Goal: Task Accomplishment & Management: Manage account settings

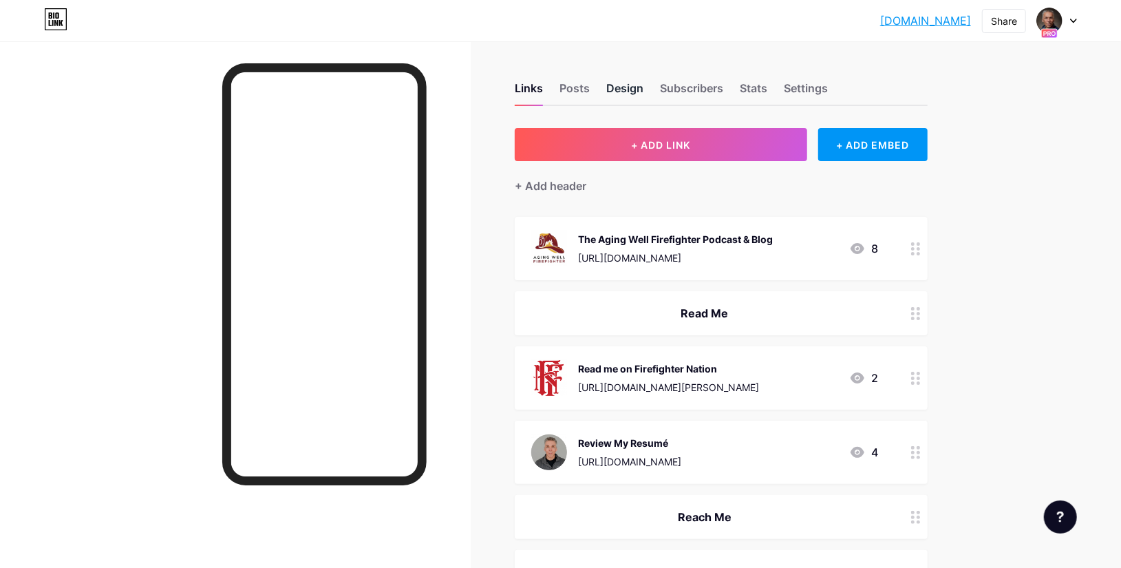
click at [630, 89] on div "Design" at bounding box center [624, 92] width 37 height 25
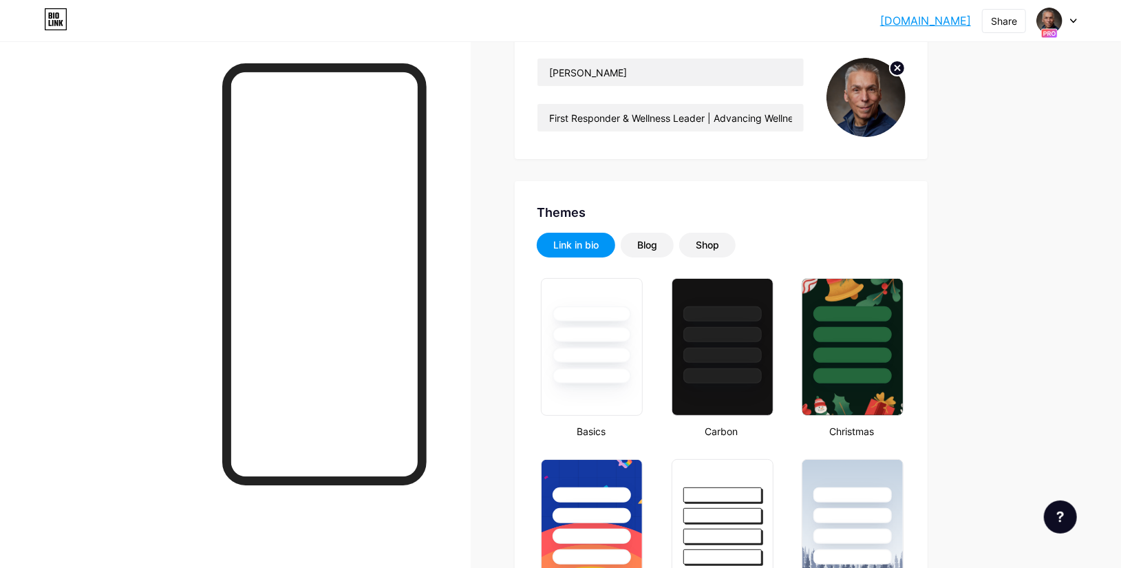
scroll to position [226, 0]
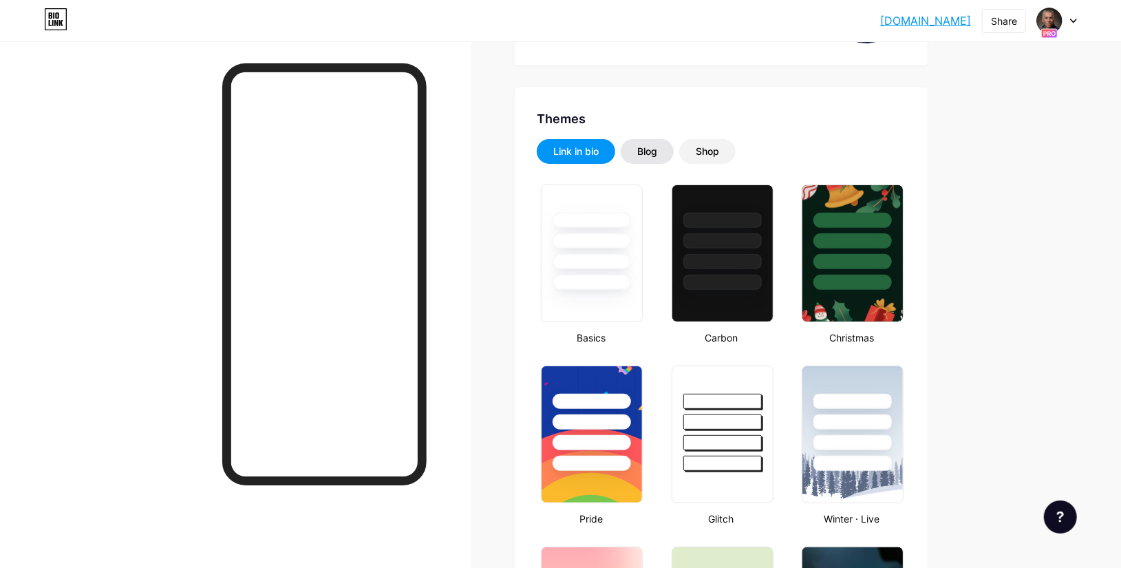
click at [652, 147] on div "Blog" at bounding box center [647, 152] width 20 height 14
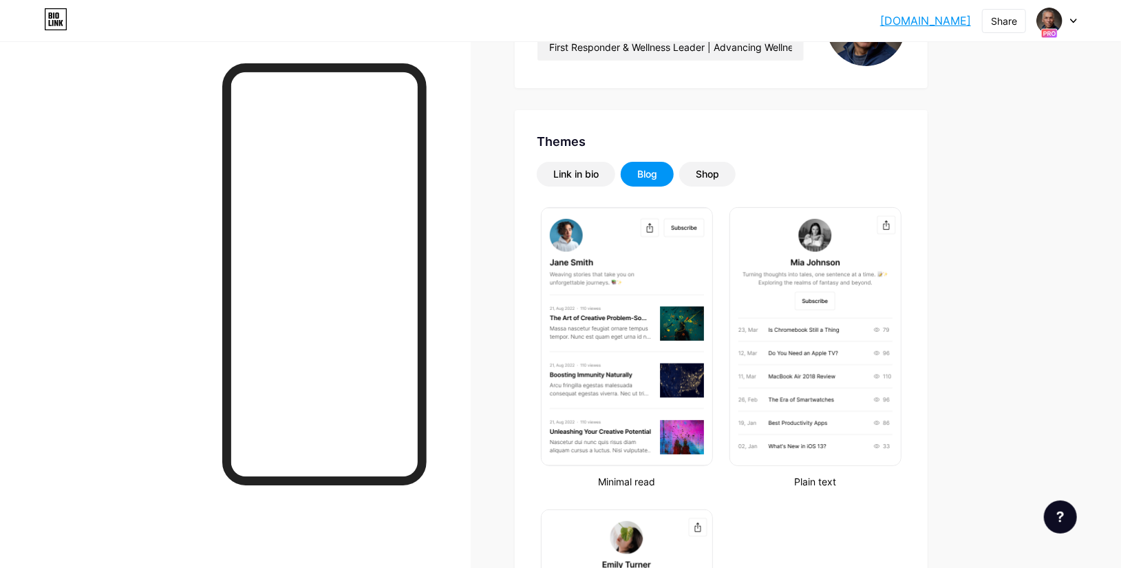
scroll to position [201, 0]
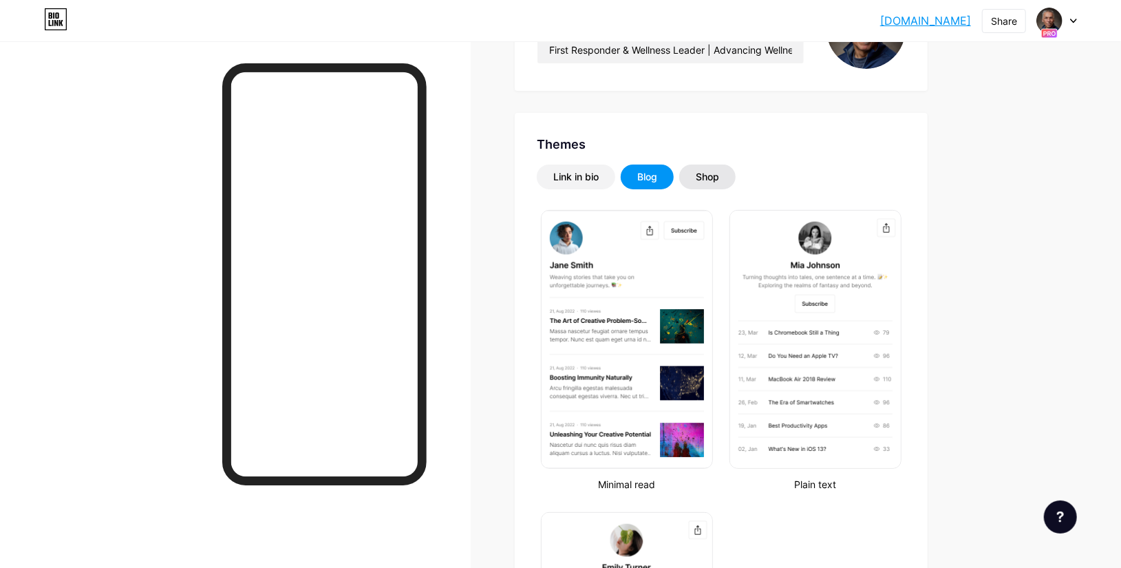
click at [716, 176] on div "Shop" at bounding box center [707, 177] width 23 height 14
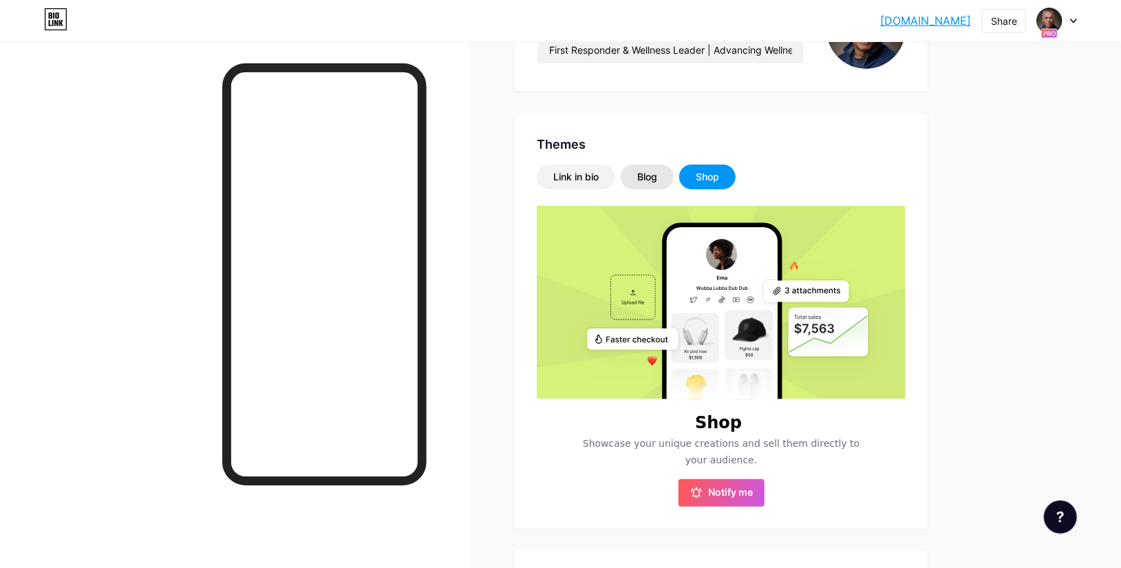
click at [651, 177] on div "Blog" at bounding box center [647, 177] width 20 height 14
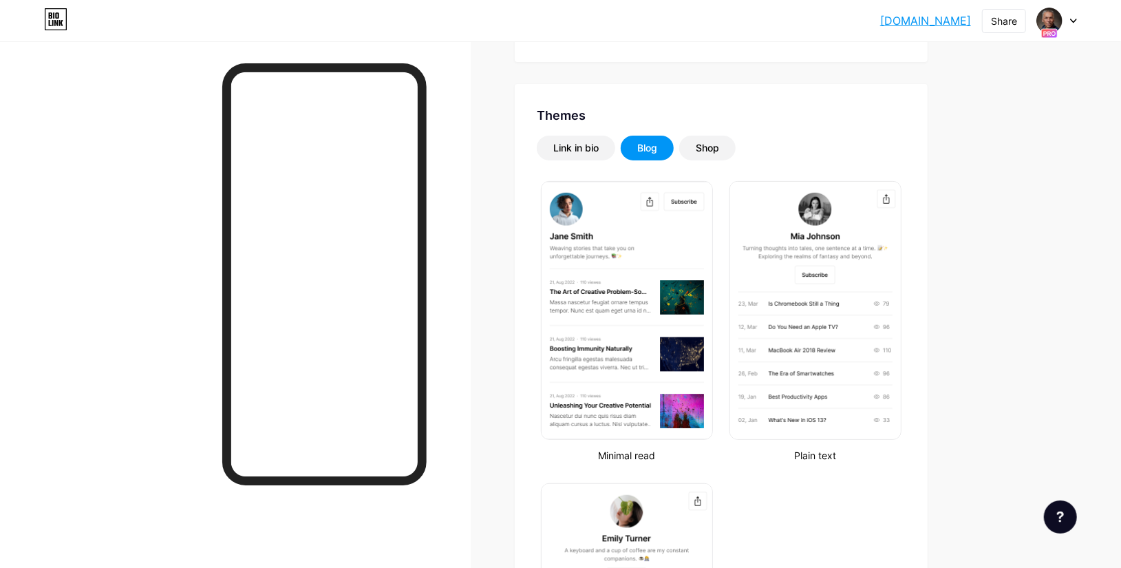
scroll to position [229, 0]
click at [590, 143] on div "Link in bio" at bounding box center [575, 149] width 45 height 14
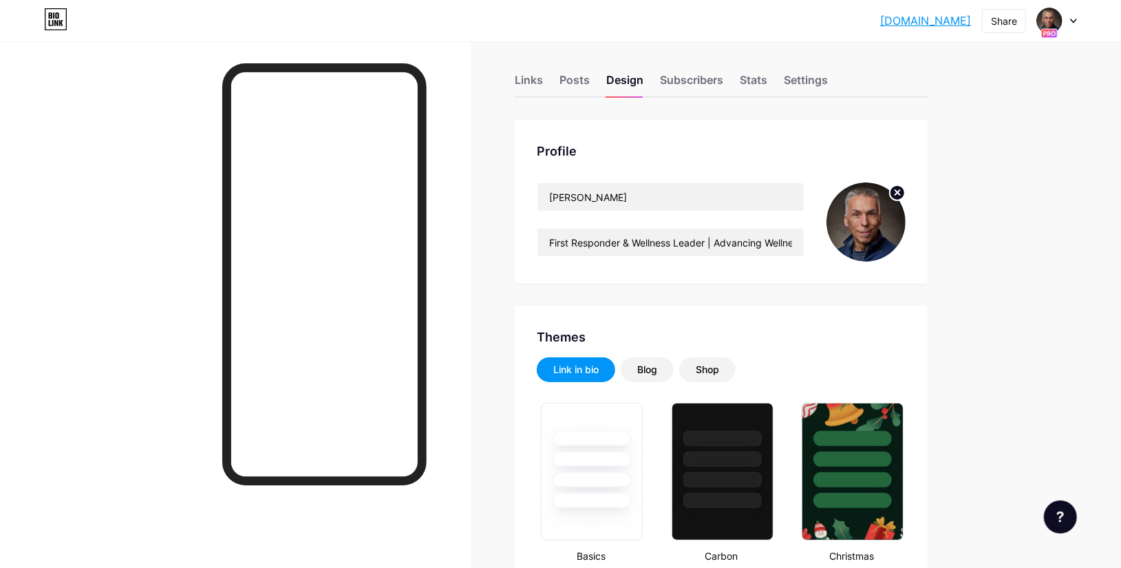
scroll to position [0, 0]
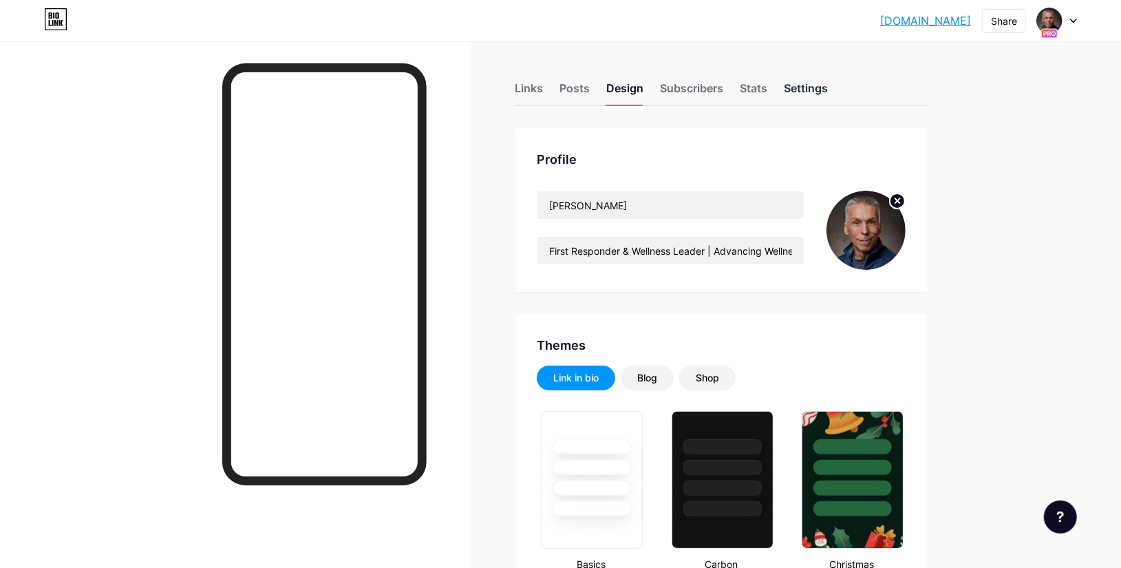
click at [804, 87] on div "Settings" at bounding box center [806, 92] width 44 height 25
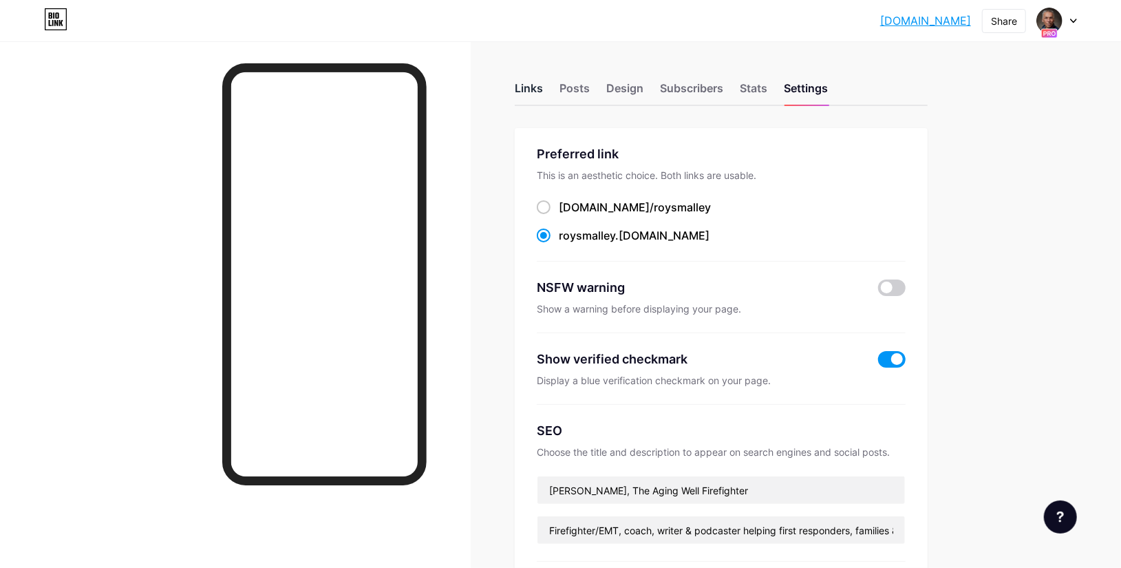
click at [534, 89] on div "Links" at bounding box center [529, 92] width 28 height 25
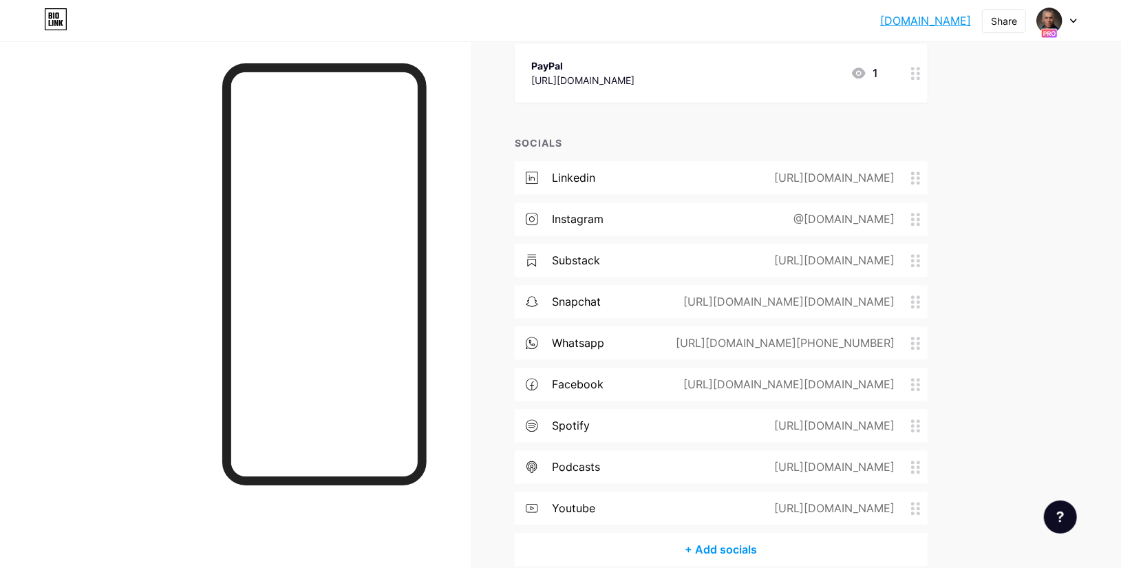
scroll to position [2163, 0]
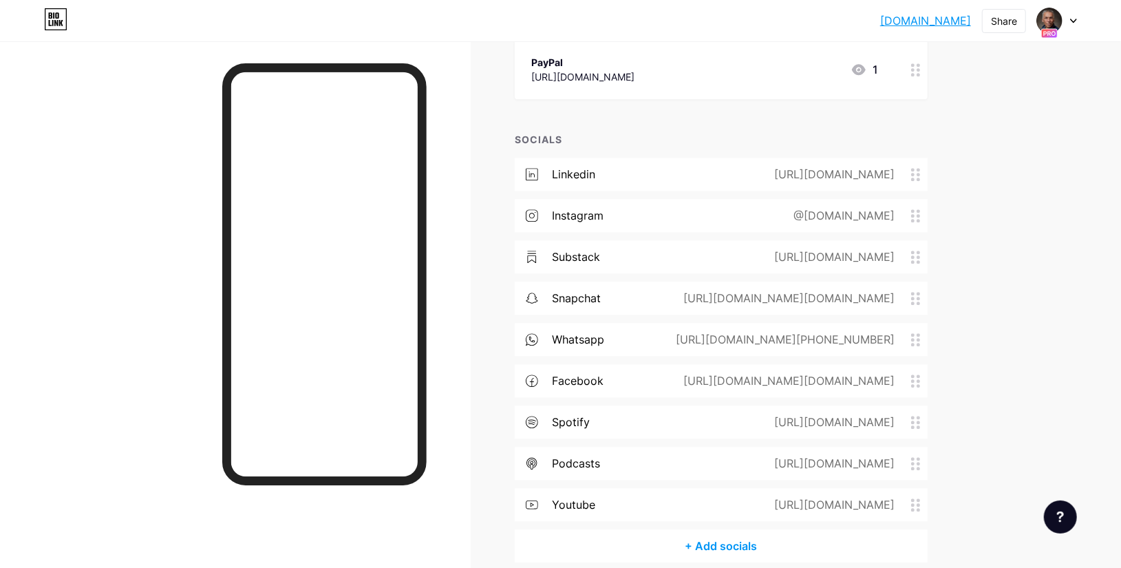
click at [592, 168] on div "linkedin" at bounding box center [573, 174] width 43 height 17
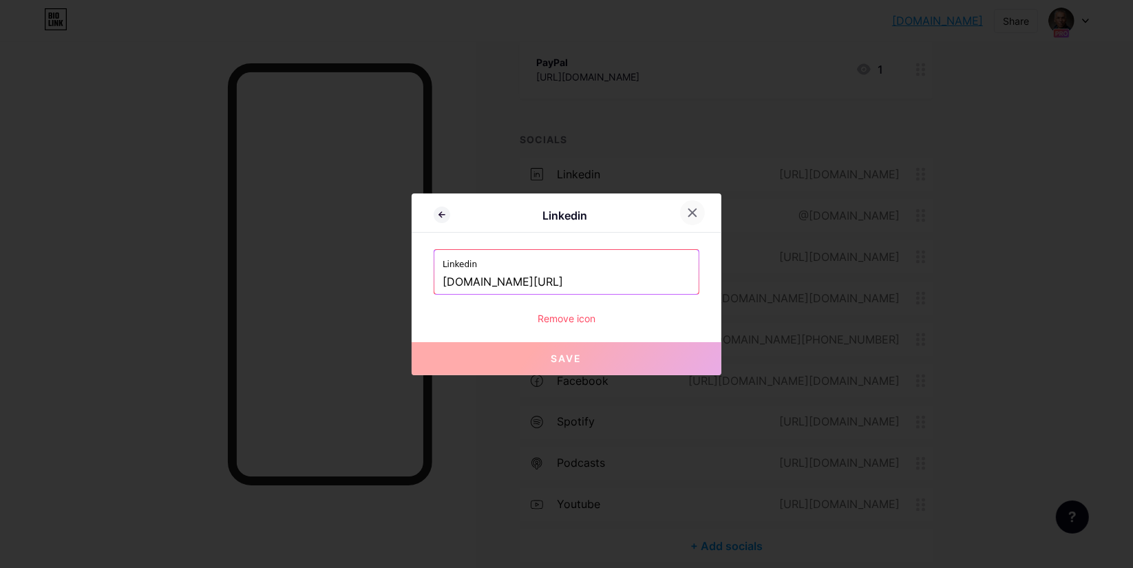
click at [693, 214] on icon at bounding box center [692, 212] width 11 height 11
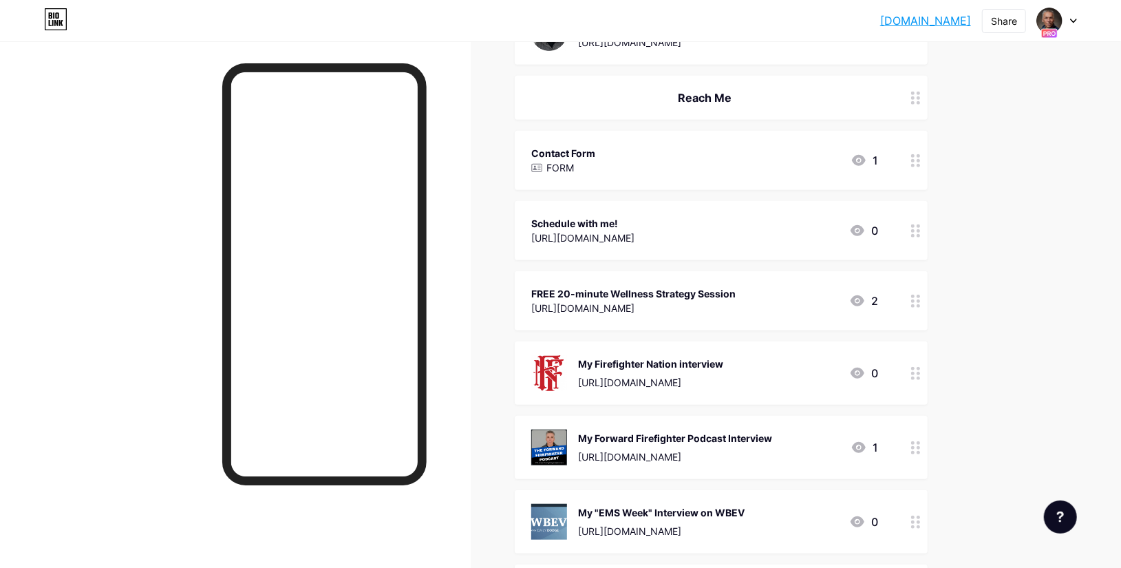
scroll to position [0, 0]
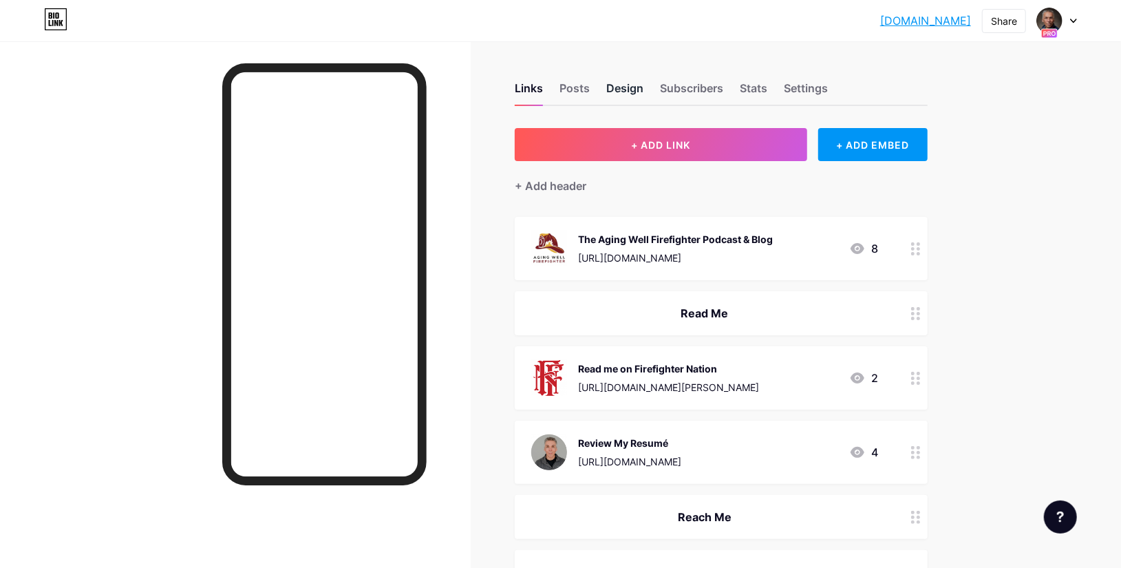
click at [623, 85] on div "Design" at bounding box center [624, 92] width 37 height 25
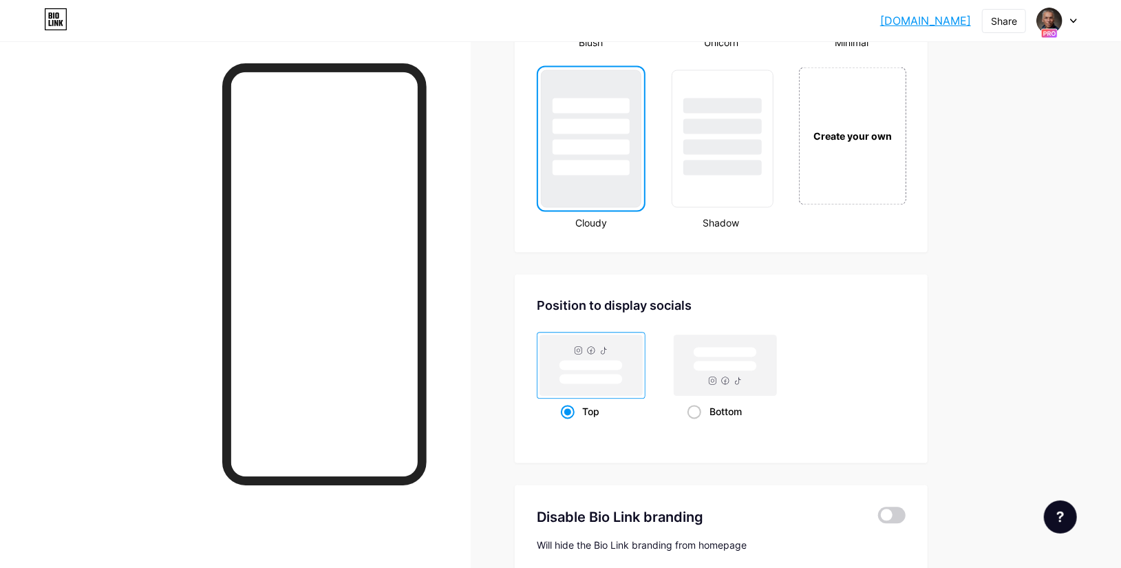
scroll to position [1553, 0]
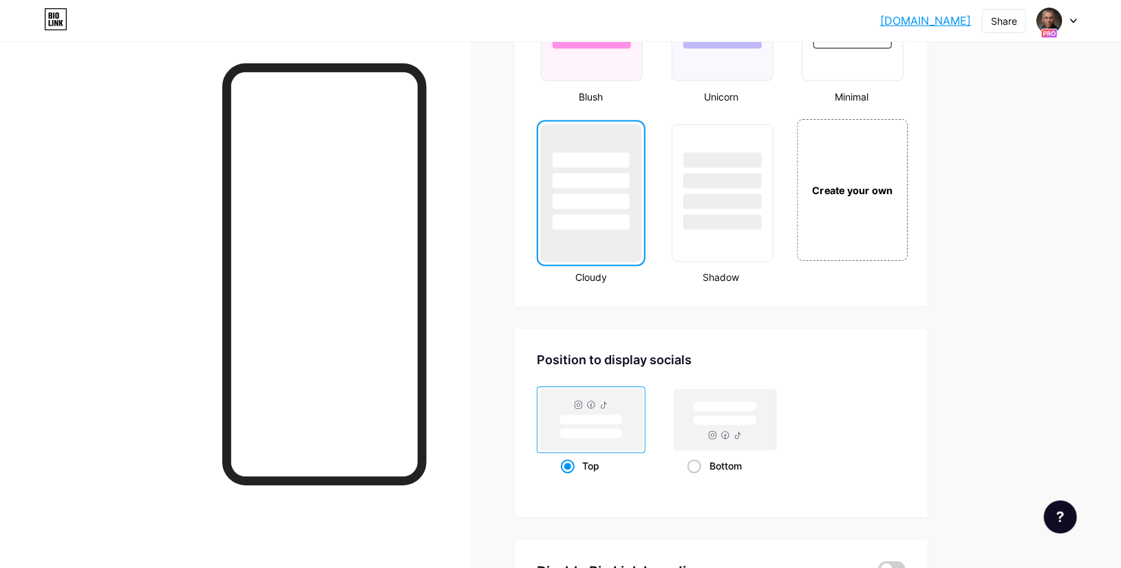
click at [877, 212] on div "Create your own" at bounding box center [852, 190] width 111 height 142
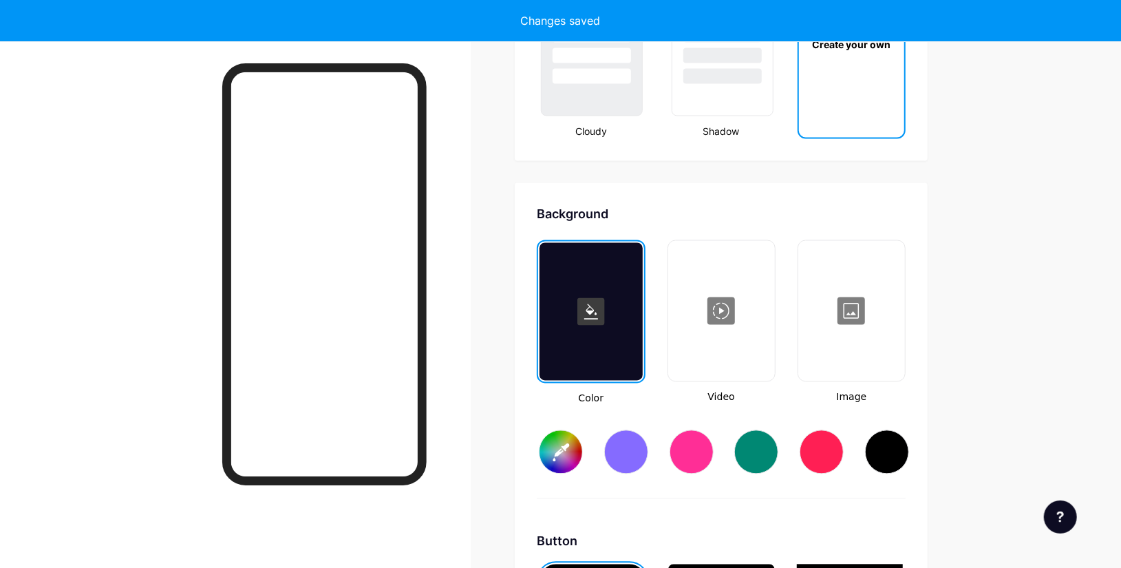
type input "#ffffff"
type input "#000000"
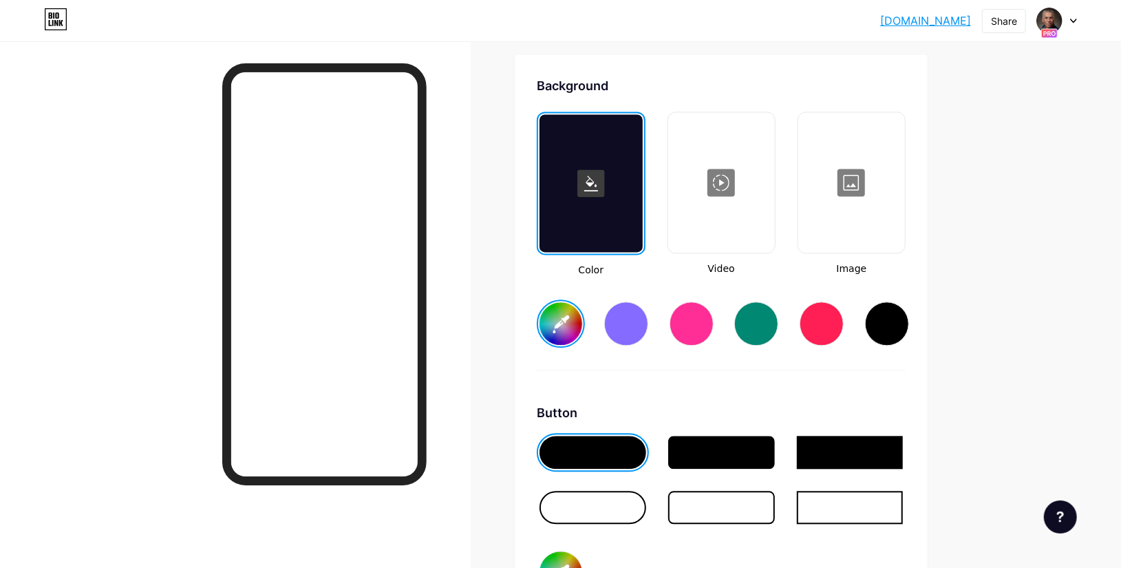
scroll to position [1863, 0]
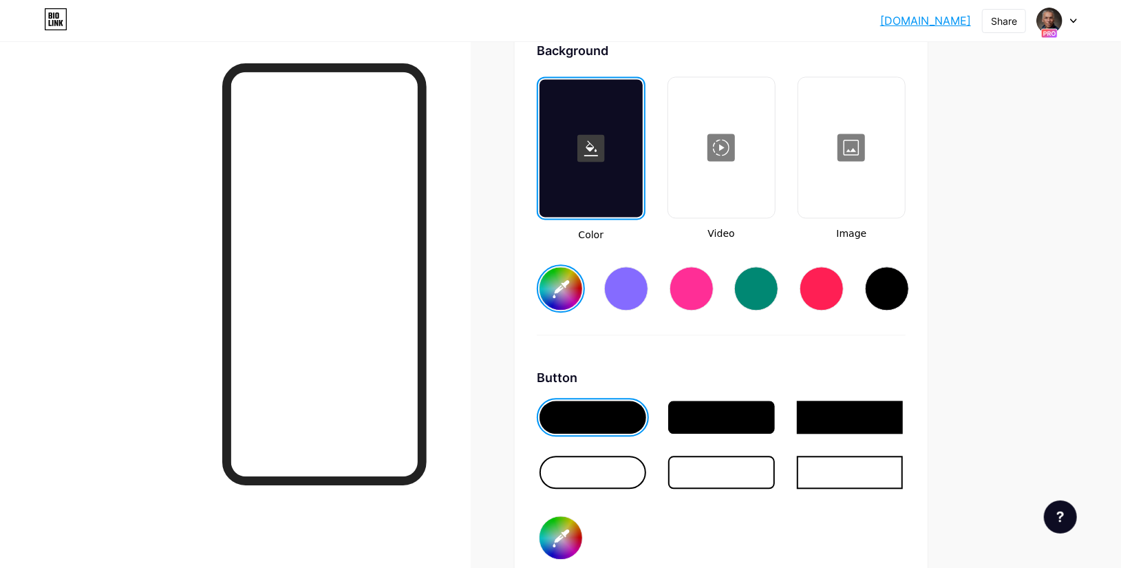
click at [822, 289] on div at bounding box center [822, 288] width 44 height 44
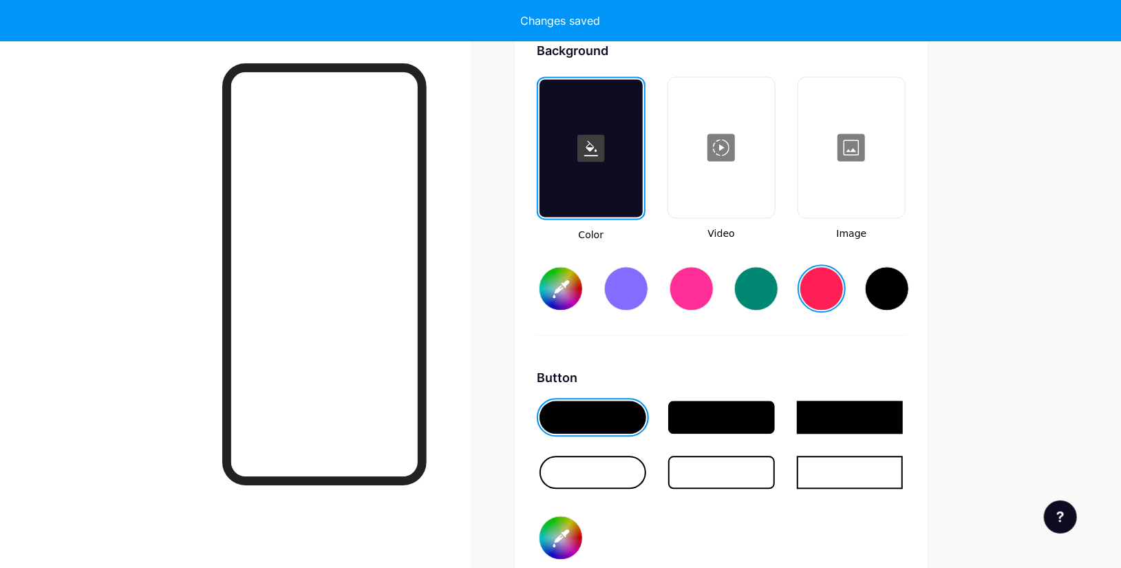
type input "#ff1f54"
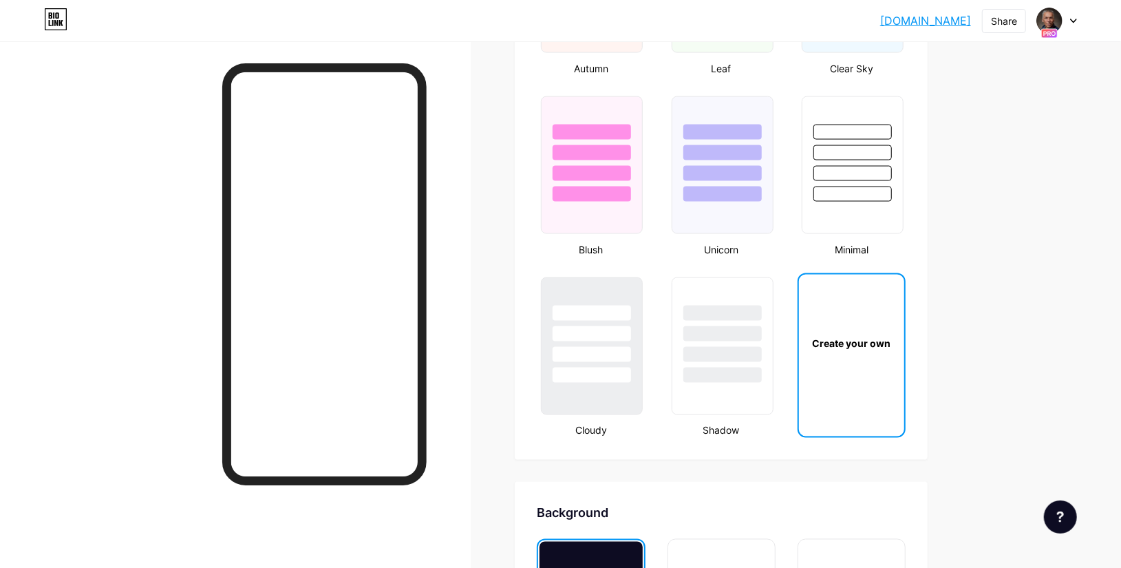
scroll to position [1391, 0]
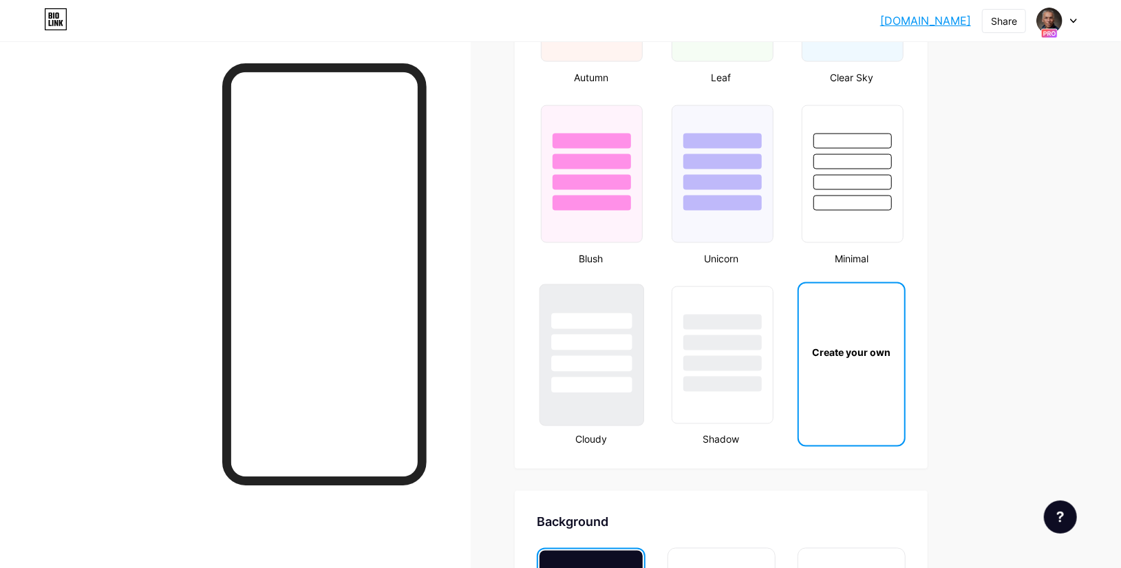
click at [615, 339] on div at bounding box center [591, 342] width 81 height 16
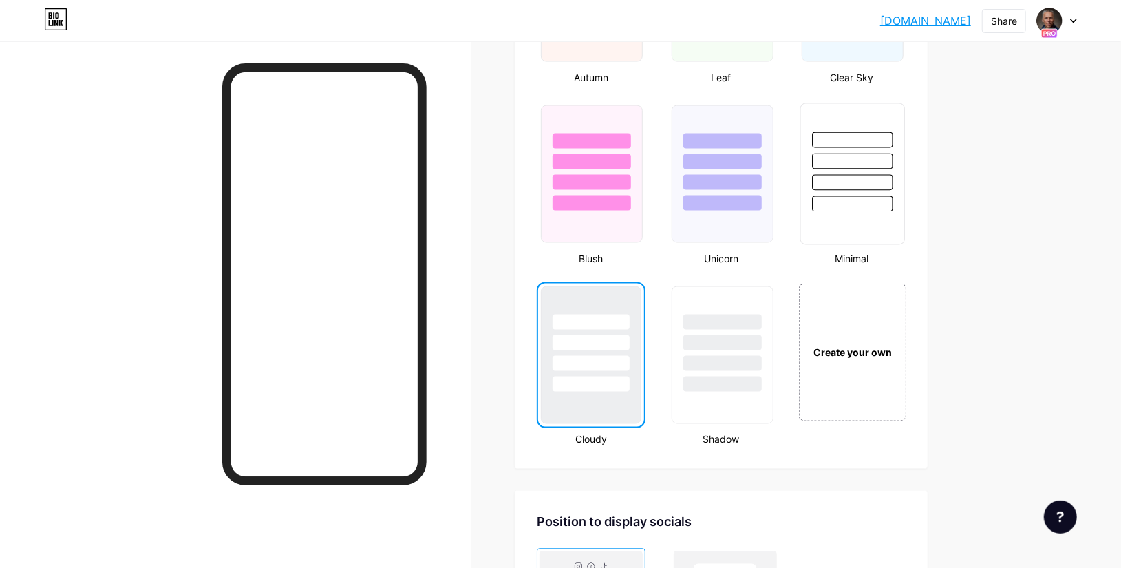
click at [872, 182] on div at bounding box center [852, 183] width 81 height 16
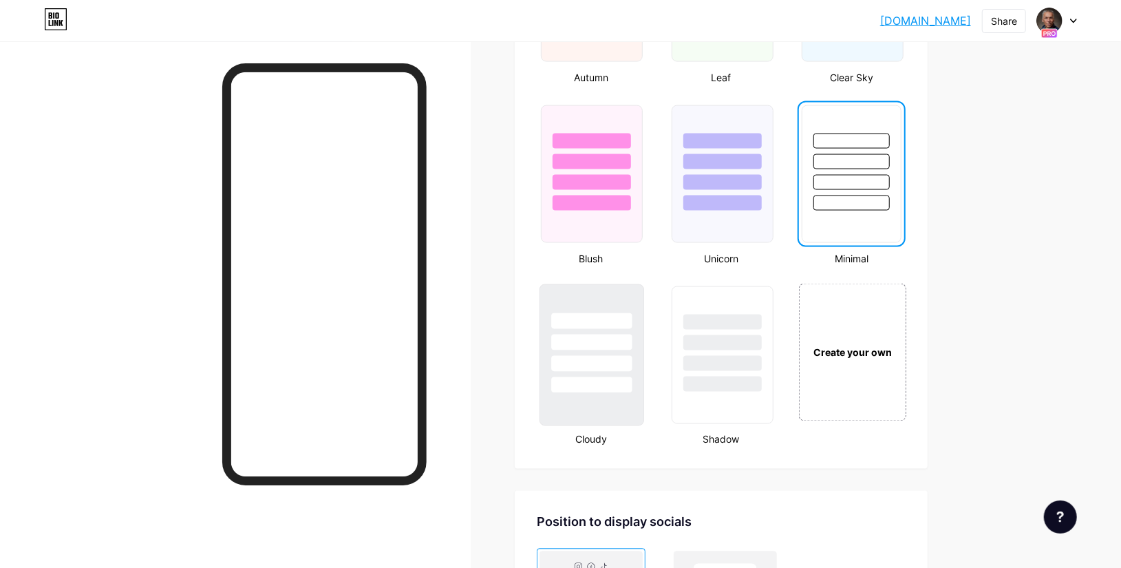
click at [585, 352] on div at bounding box center [591, 339] width 103 height 108
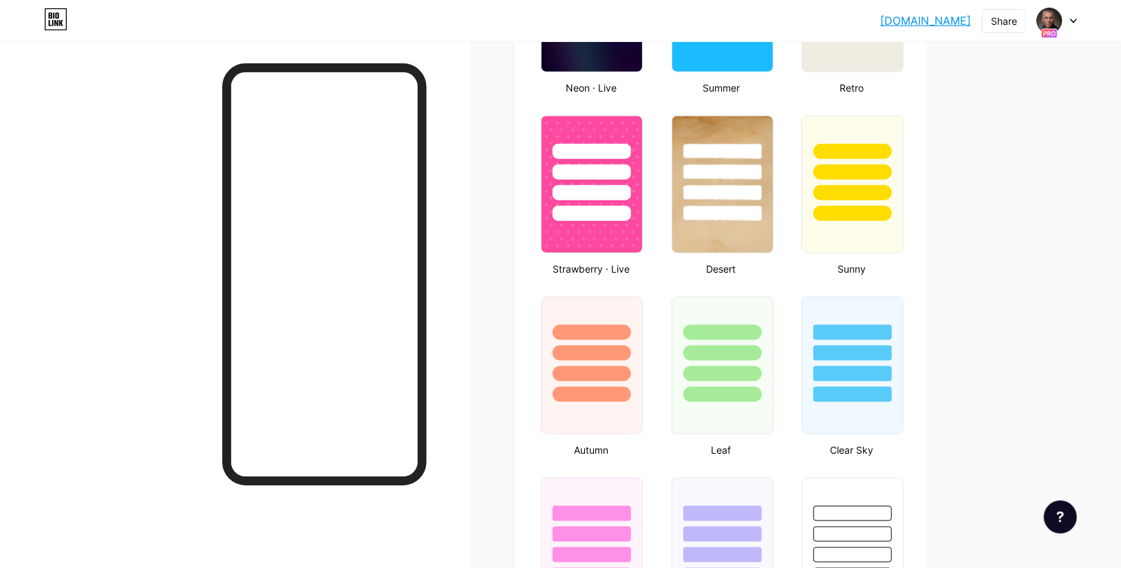
scroll to position [1017, 0]
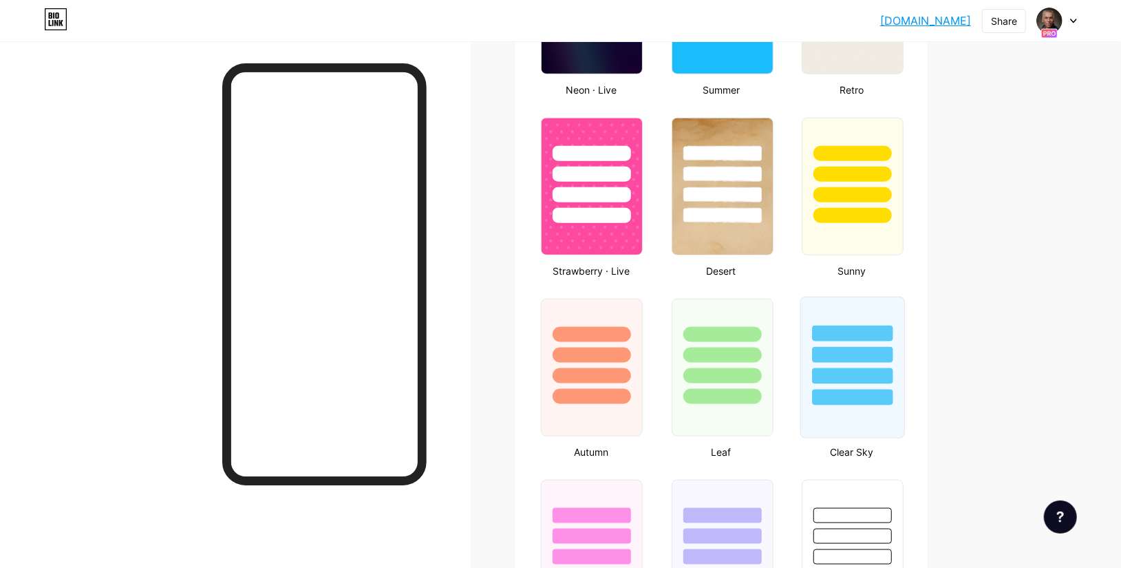
click at [841, 363] on div at bounding box center [852, 351] width 103 height 108
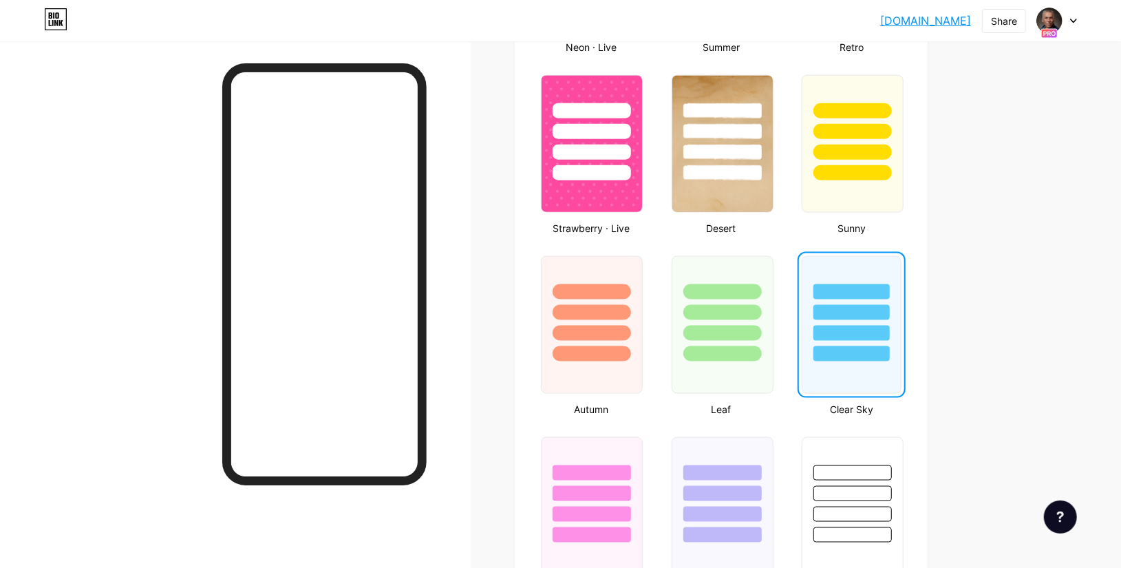
scroll to position [1059, 0]
click at [612, 288] on div at bounding box center [591, 292] width 81 height 16
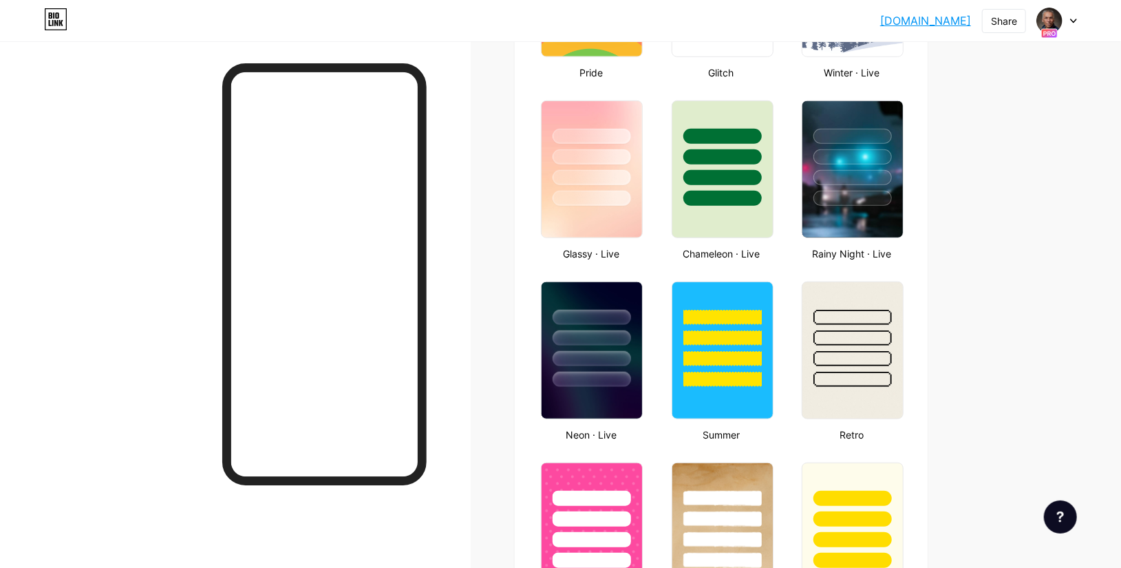
scroll to position [628, 0]
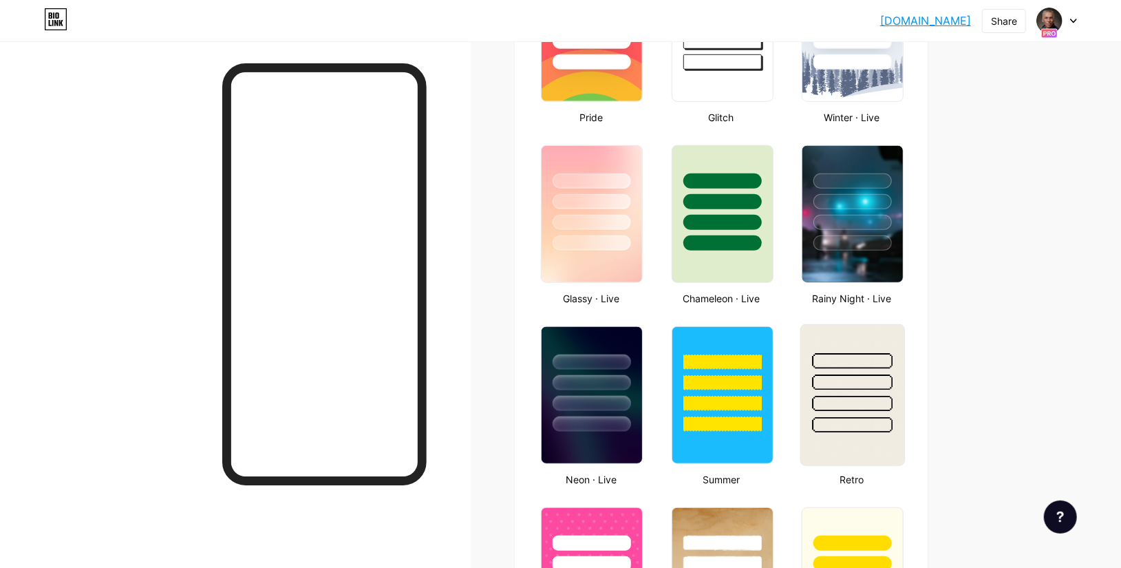
click at [880, 358] on div at bounding box center [852, 361] width 81 height 16
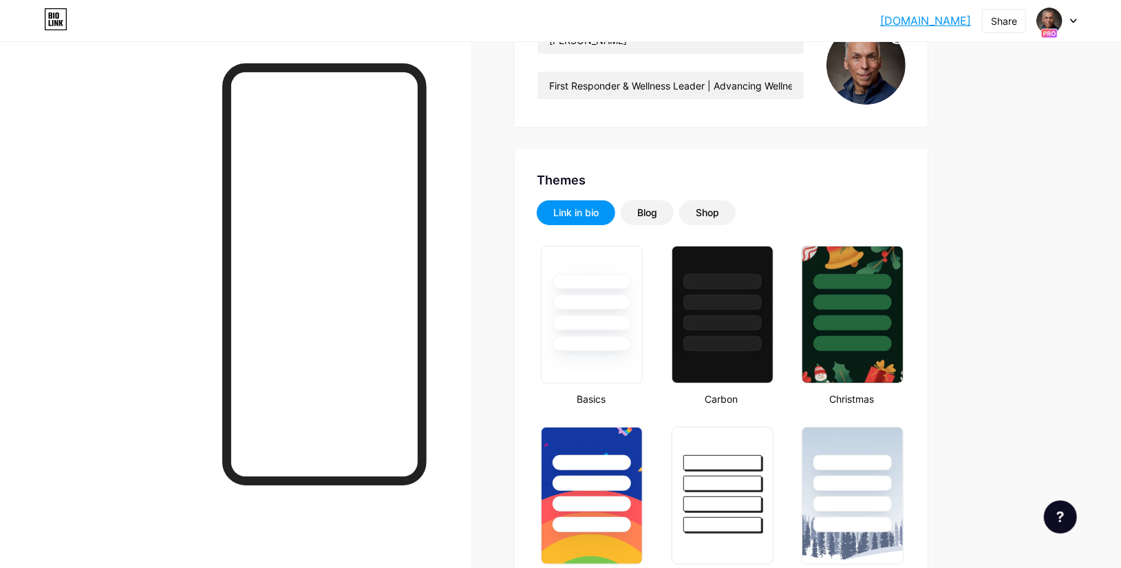
scroll to position [164, 0]
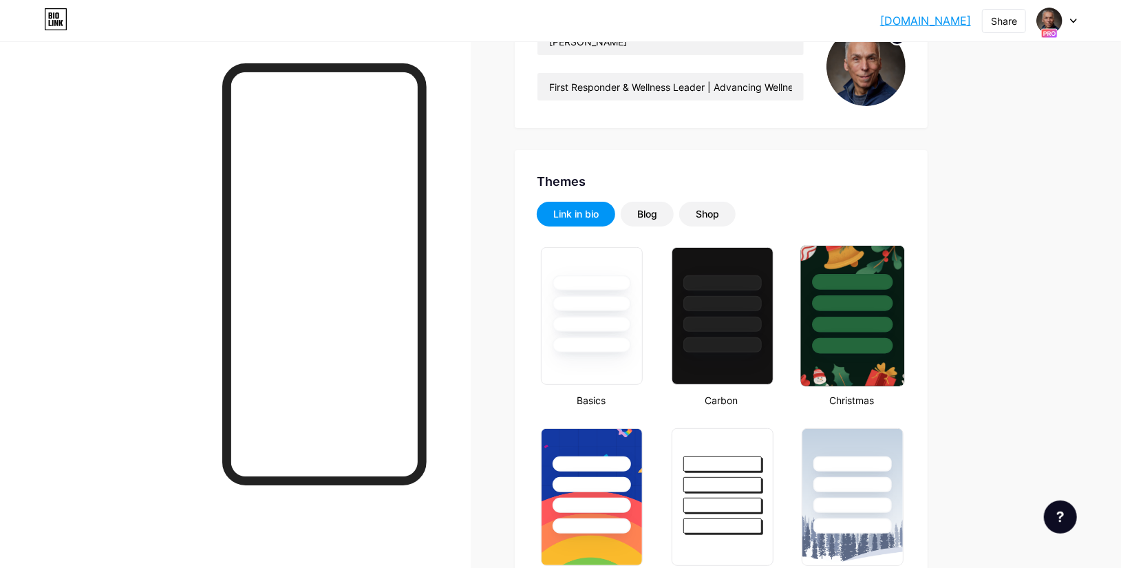
click at [882, 251] on div at bounding box center [852, 300] width 103 height 108
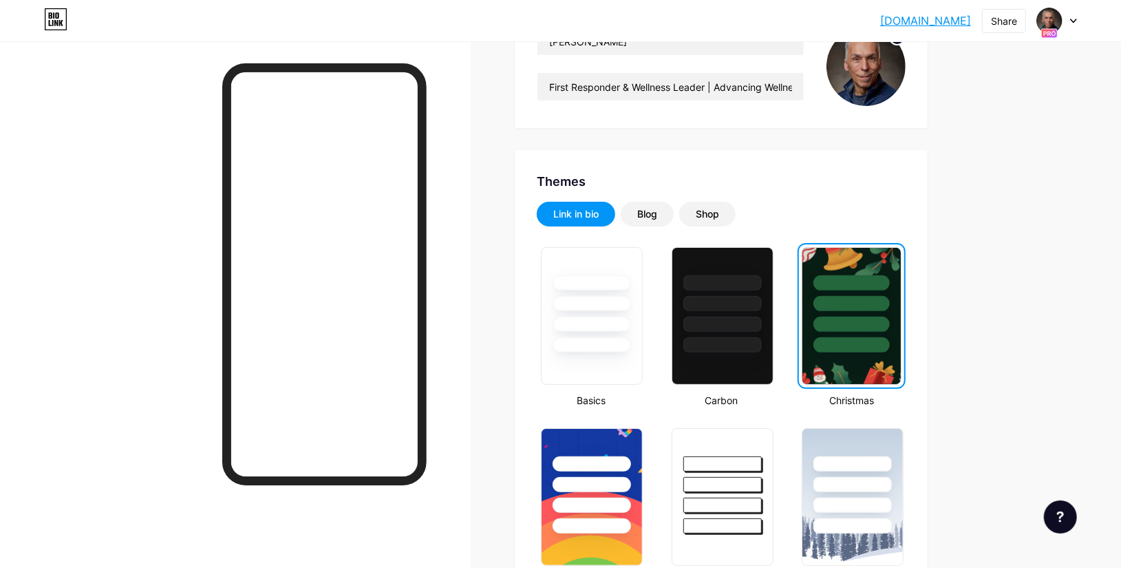
scroll to position [219, 0]
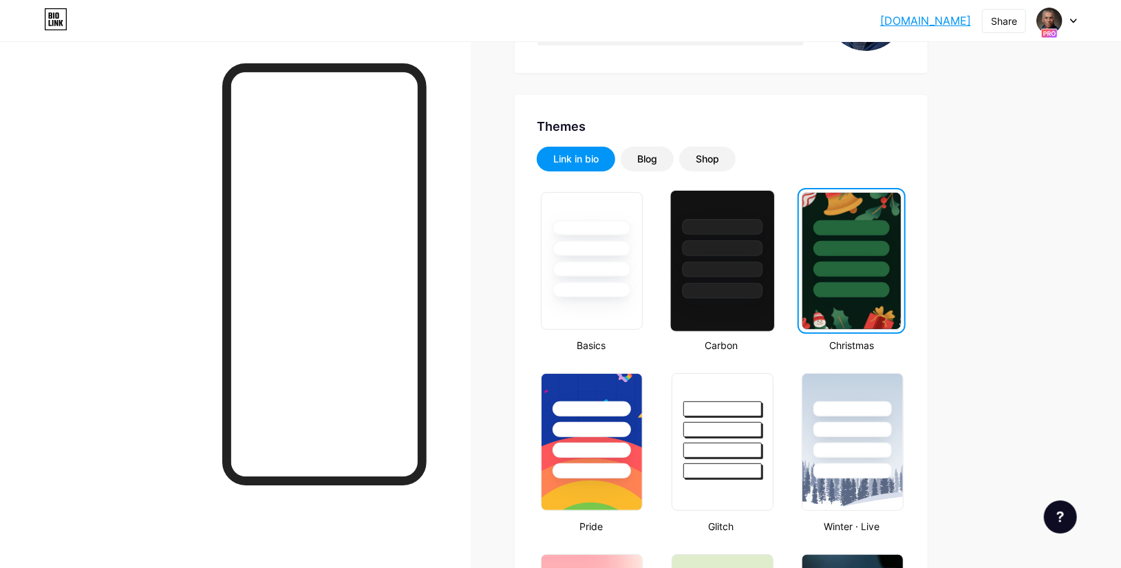
click at [734, 232] on div at bounding box center [722, 227] width 81 height 16
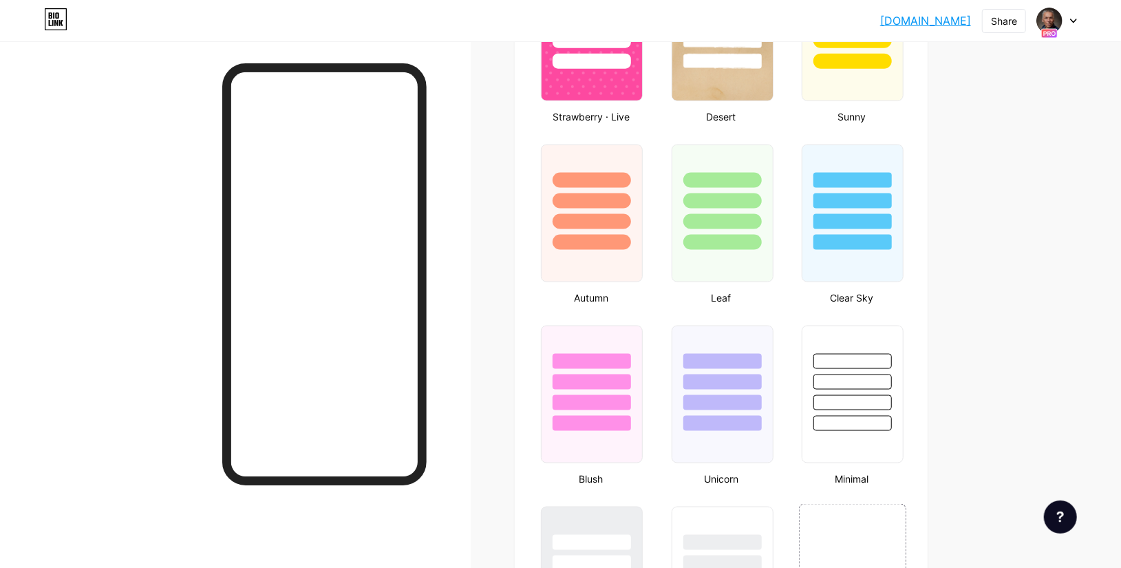
scroll to position [1327, 0]
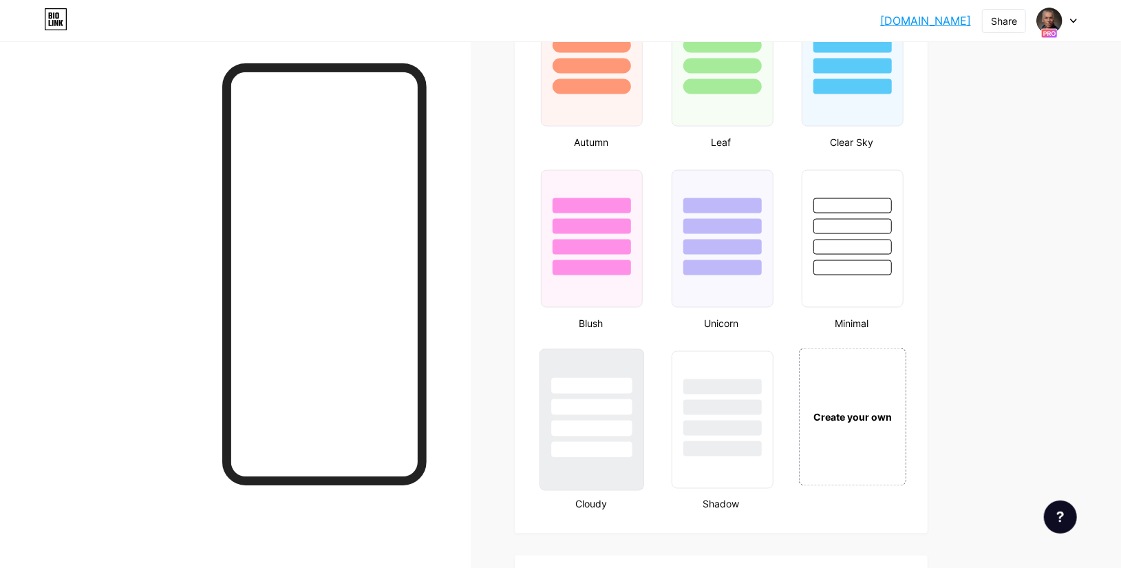
click at [604, 452] on div at bounding box center [591, 450] width 81 height 16
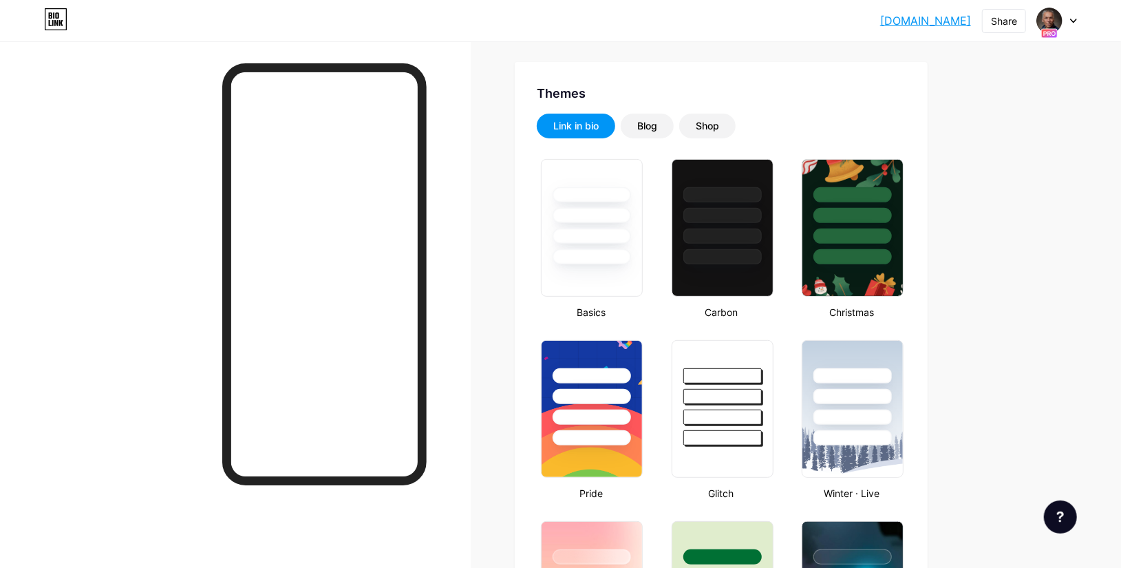
scroll to position [0, 0]
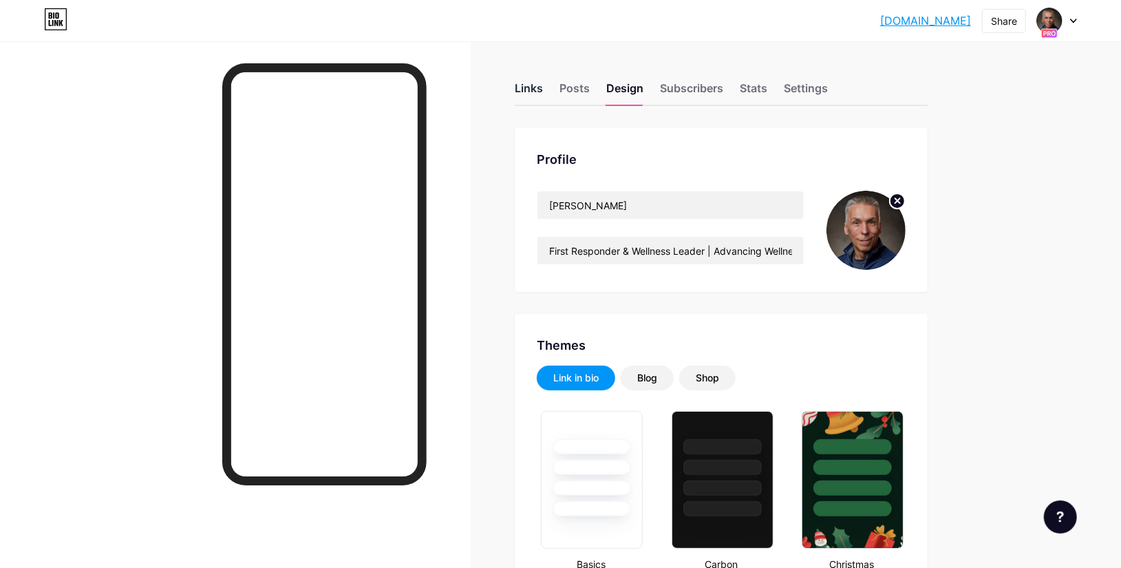
click at [530, 91] on div "Links" at bounding box center [529, 92] width 28 height 25
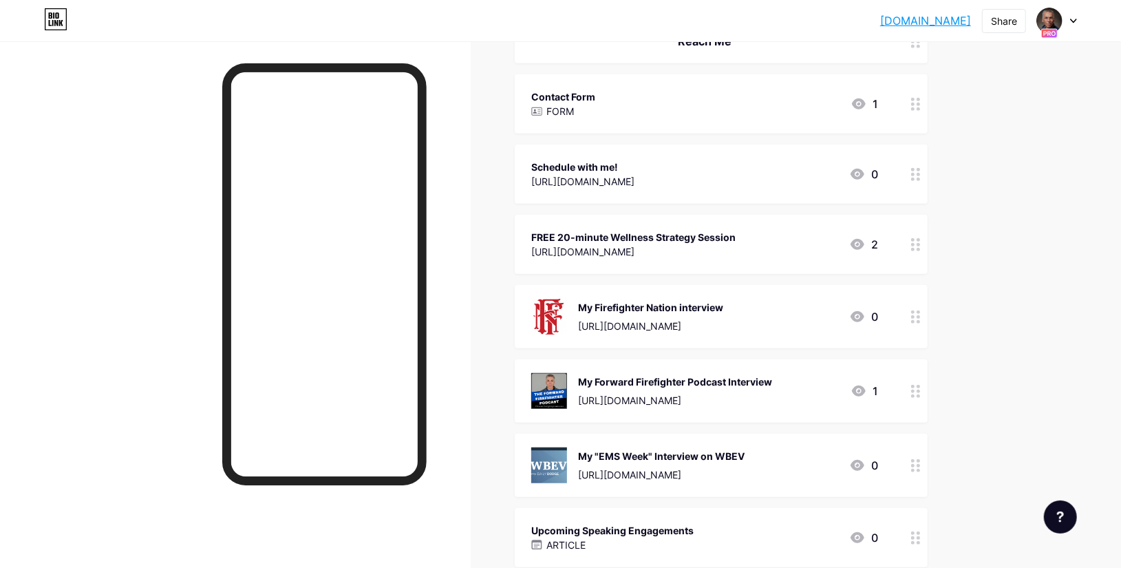
scroll to position [477, 0]
click at [688, 454] on div "My "EMS Week" Interview on WBEV" at bounding box center [661, 454] width 167 height 14
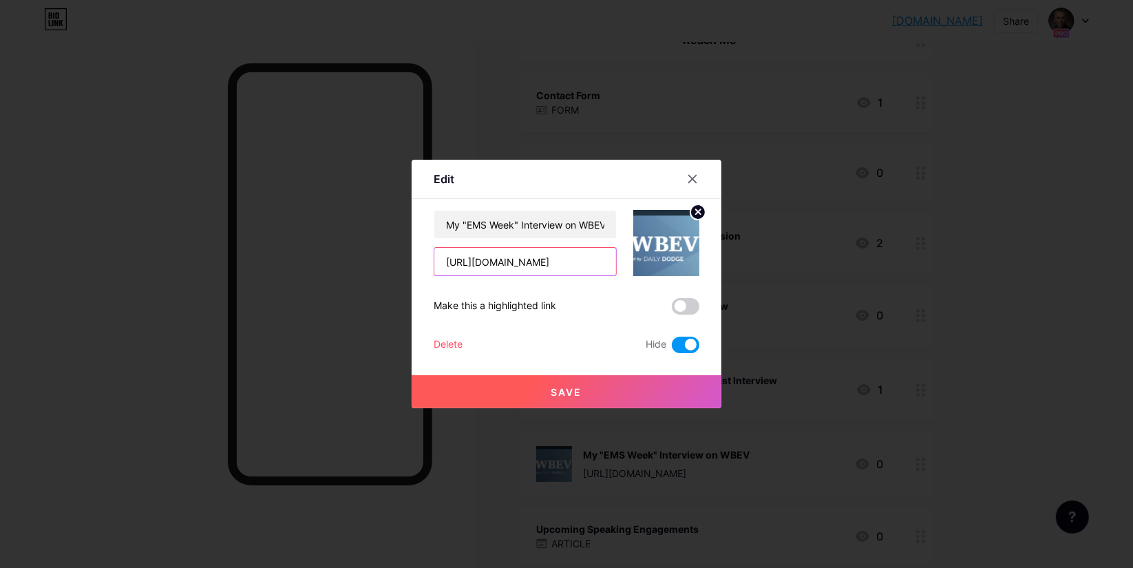
click at [540, 260] on input "[URL][DOMAIN_NAME]" at bounding box center [525, 262] width 182 height 28
click at [690, 181] on icon at bounding box center [693, 179] width 8 height 8
